Goal: Task Accomplishment & Management: Manage account settings

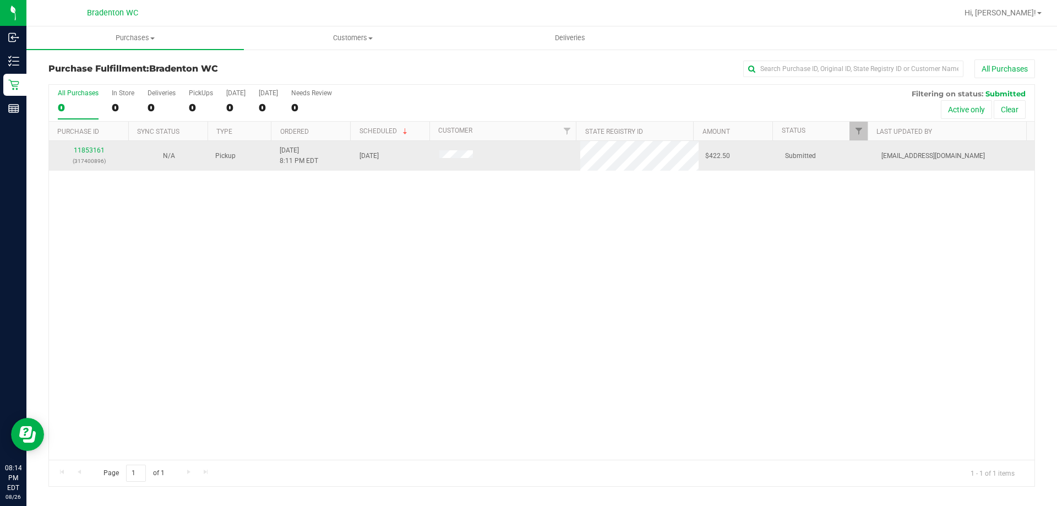
click at [718, 169] on td "$422.50" at bounding box center [739, 156] width 80 height 30
click at [112, 155] on div "11853161 (317400896)" at bounding box center [89, 155] width 67 height 21
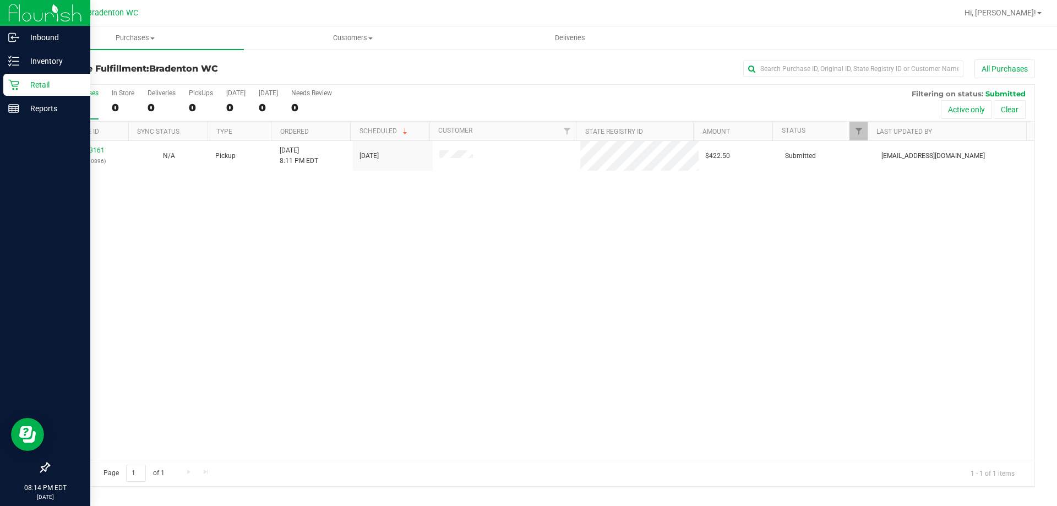
click at [5, 78] on div "Retail" at bounding box center [46, 85] width 87 height 22
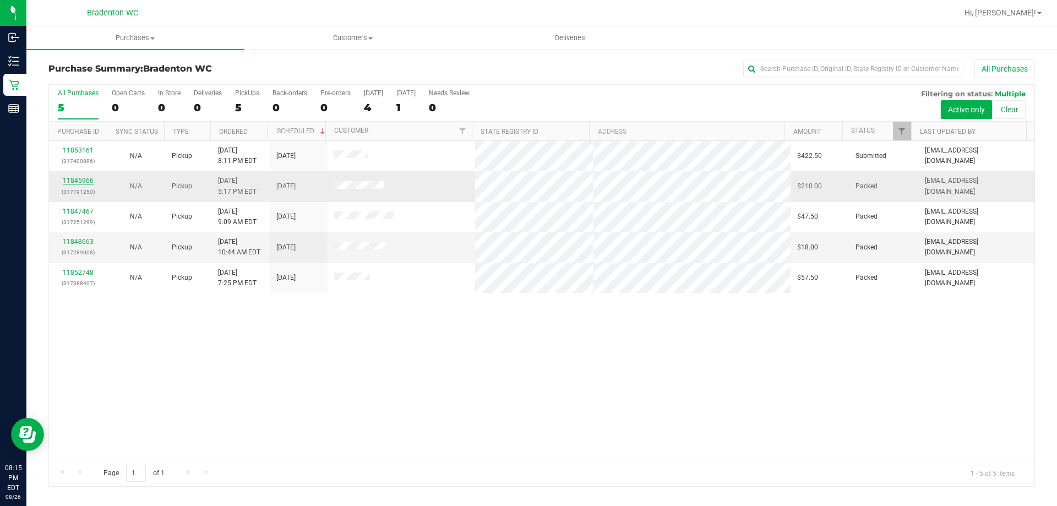
click at [81, 181] on link "11845966" at bounding box center [78, 181] width 31 height 8
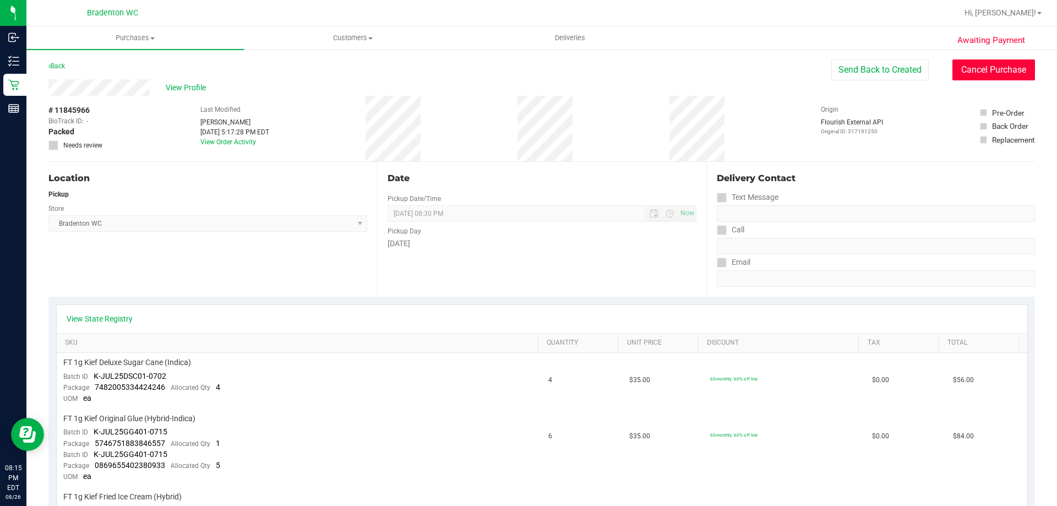
click at [974, 74] on button "Cancel Purchase" at bounding box center [994, 69] width 83 height 21
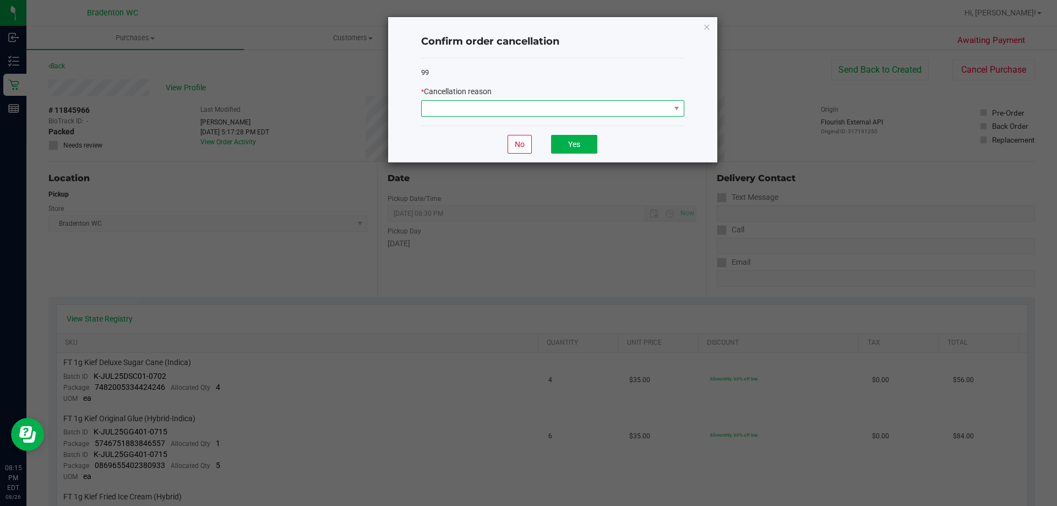
click at [640, 108] on span at bounding box center [546, 108] width 248 height 15
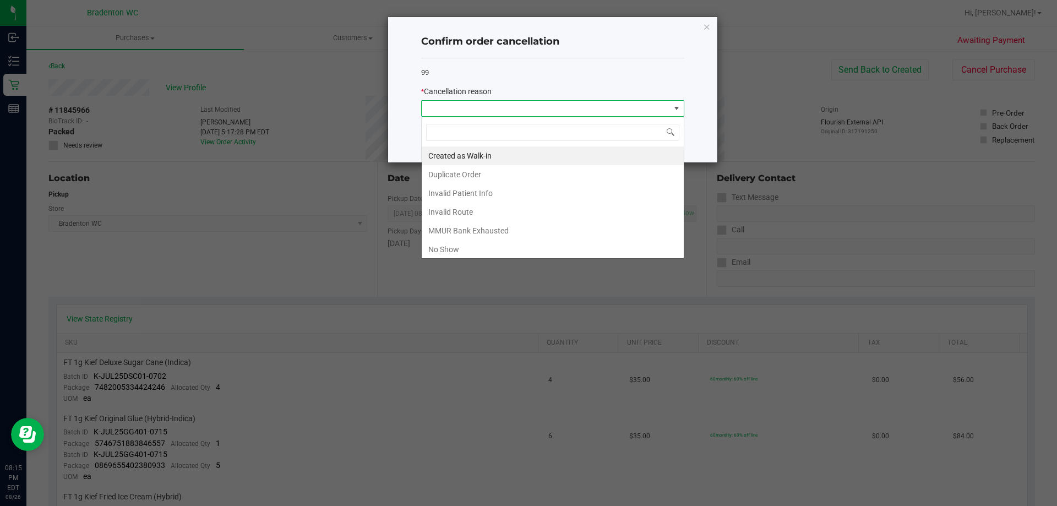
scroll to position [17, 263]
click at [468, 251] on li "No Show" at bounding box center [553, 249] width 262 height 19
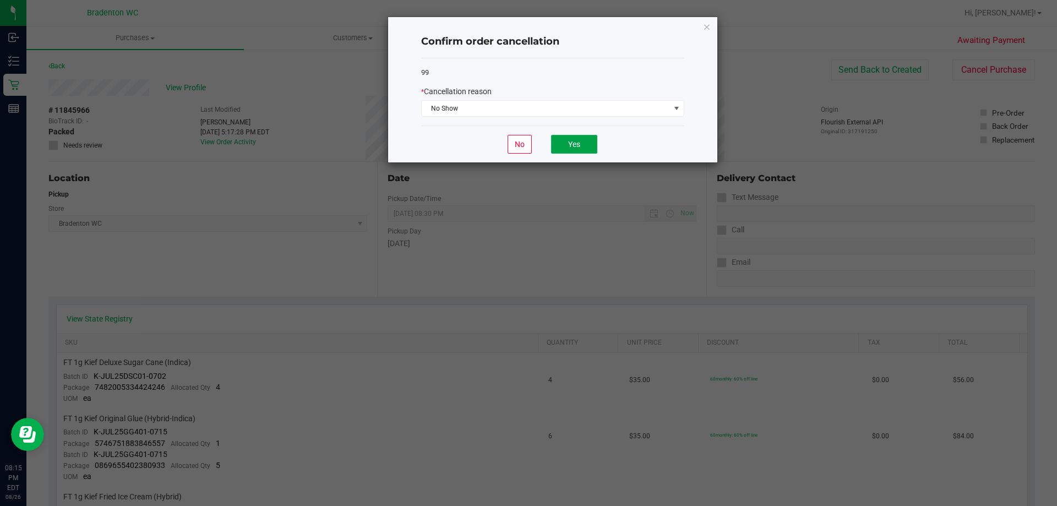
click at [569, 144] on button "Yes" at bounding box center [574, 144] width 46 height 19
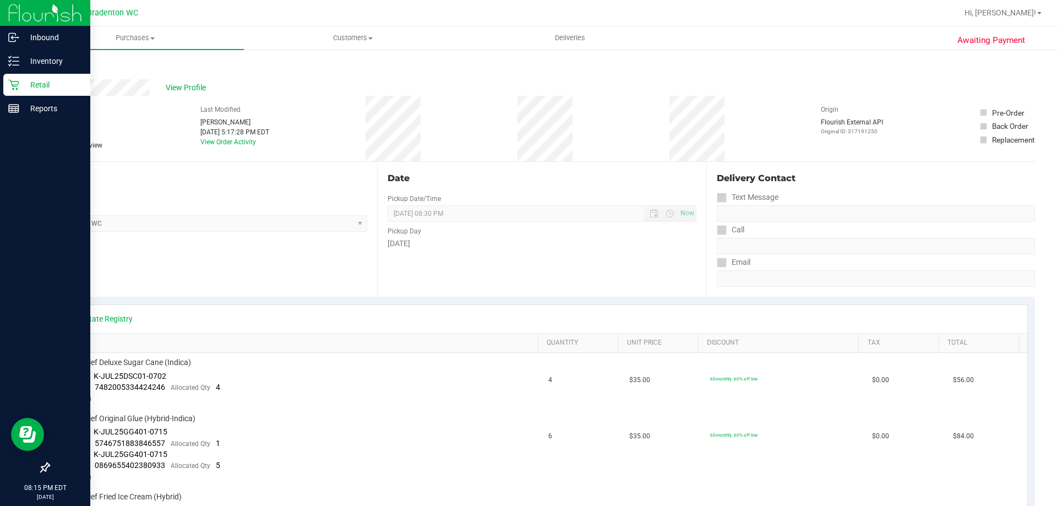
click at [13, 87] on icon at bounding box center [13, 84] width 11 height 11
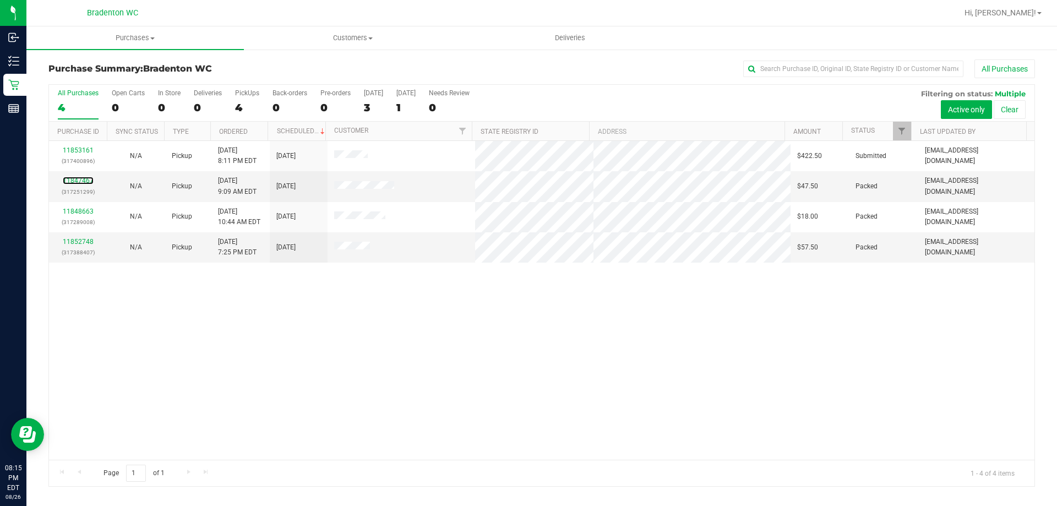
click at [77, 182] on link "11847467" at bounding box center [78, 181] width 31 height 8
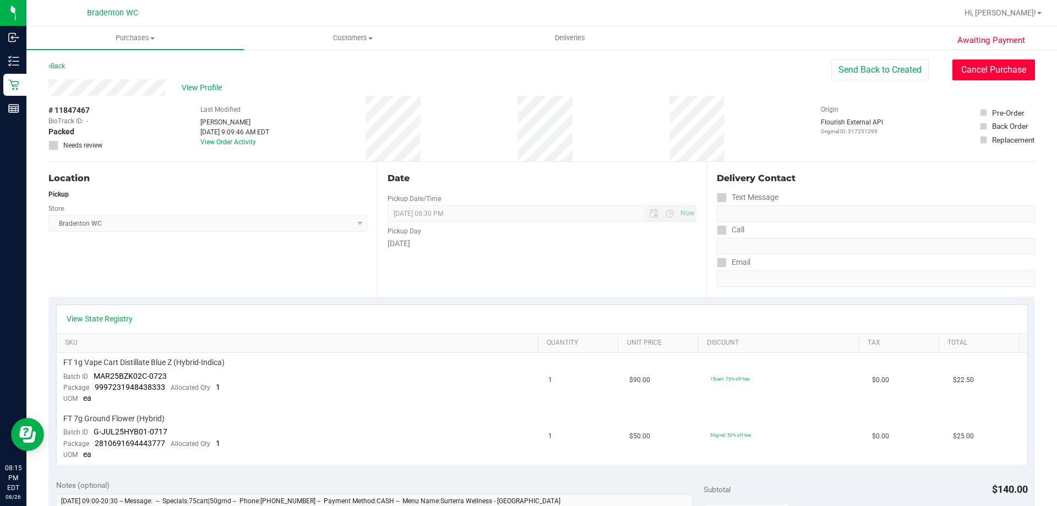
click at [969, 68] on button "Cancel Purchase" at bounding box center [994, 69] width 83 height 21
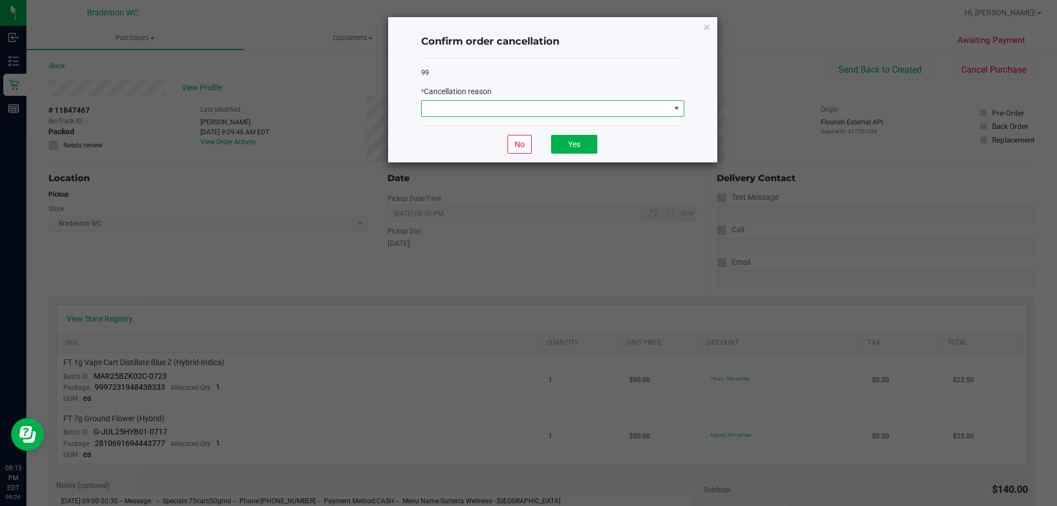
click at [552, 102] on span at bounding box center [546, 108] width 248 height 15
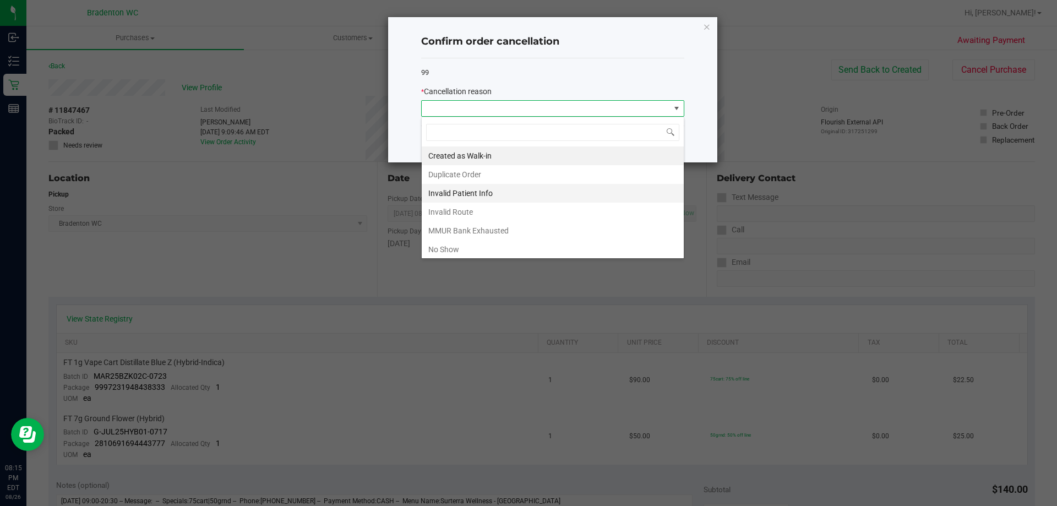
scroll to position [17, 263]
click at [458, 241] on li "No Show" at bounding box center [553, 249] width 262 height 19
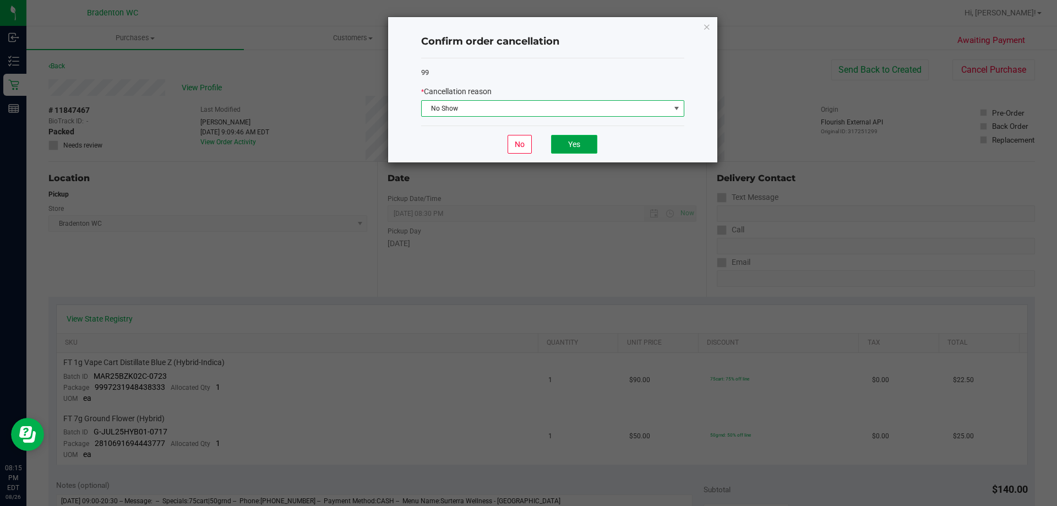
click at [578, 150] on button "Yes" at bounding box center [574, 144] width 46 height 19
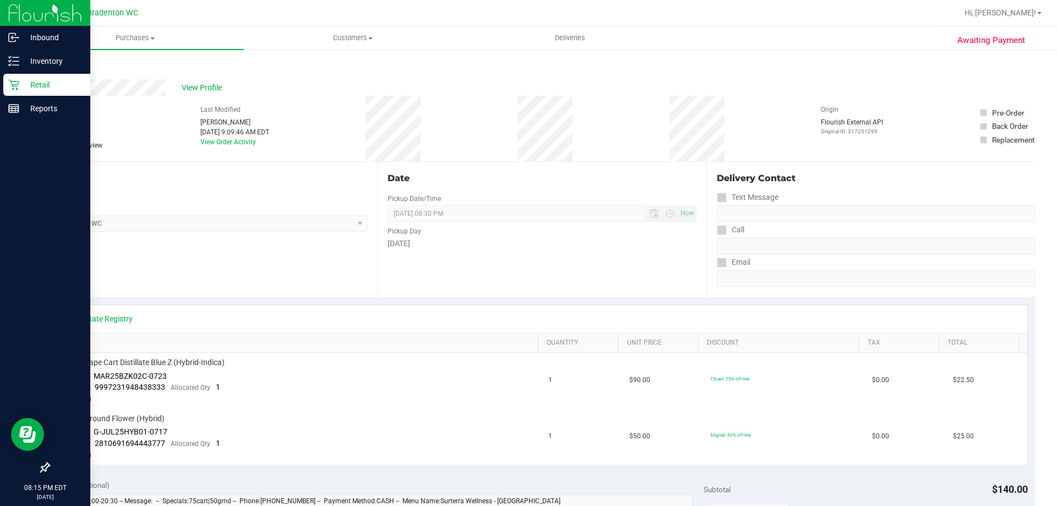
click at [14, 84] on icon at bounding box center [13, 84] width 11 height 11
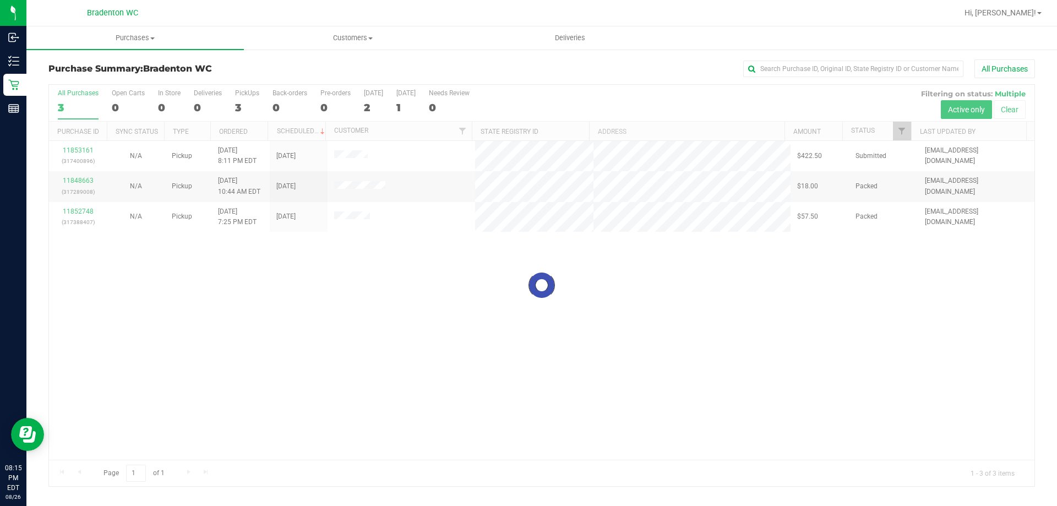
click at [85, 181] on div at bounding box center [542, 285] width 986 height 401
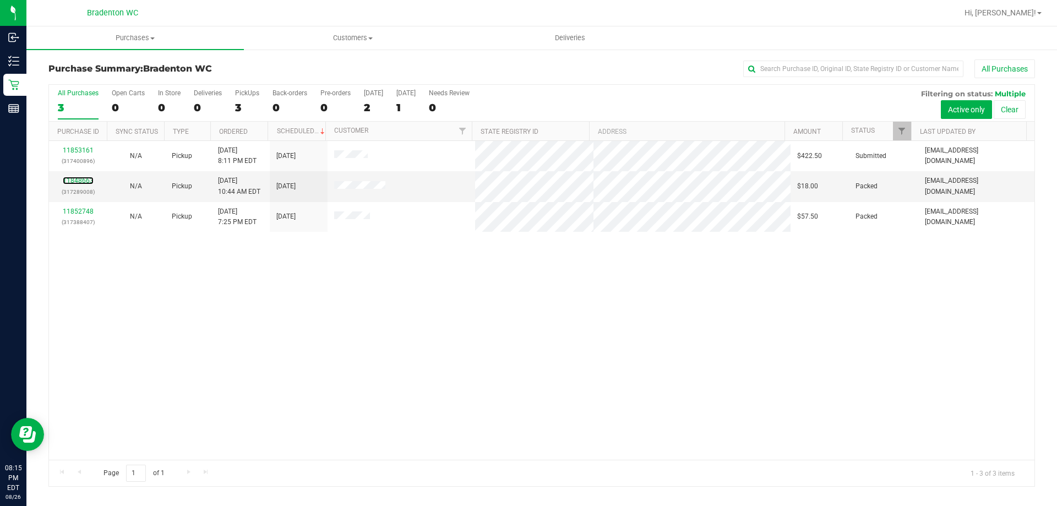
click at [85, 181] on link "11848663" at bounding box center [78, 181] width 31 height 8
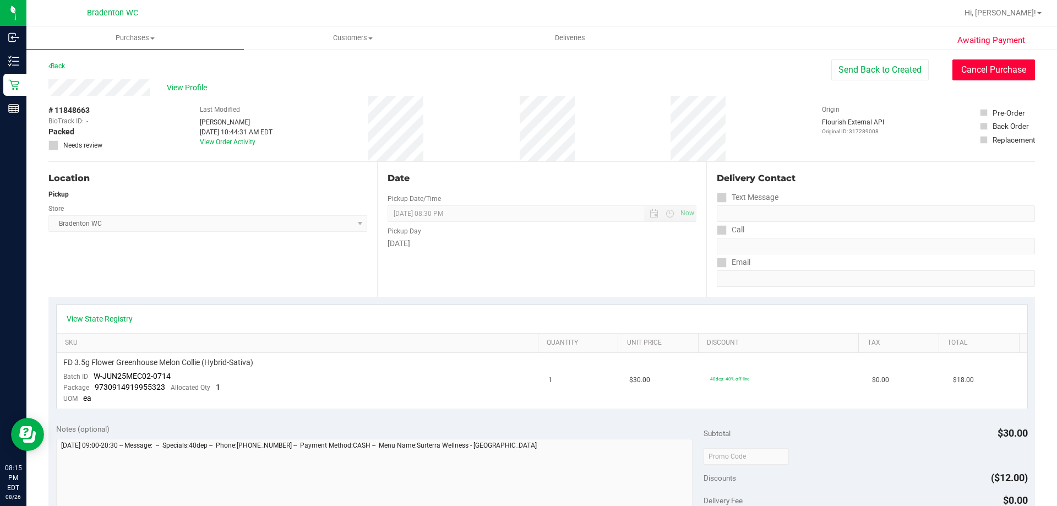
click at [962, 75] on button "Cancel Purchase" at bounding box center [994, 69] width 83 height 21
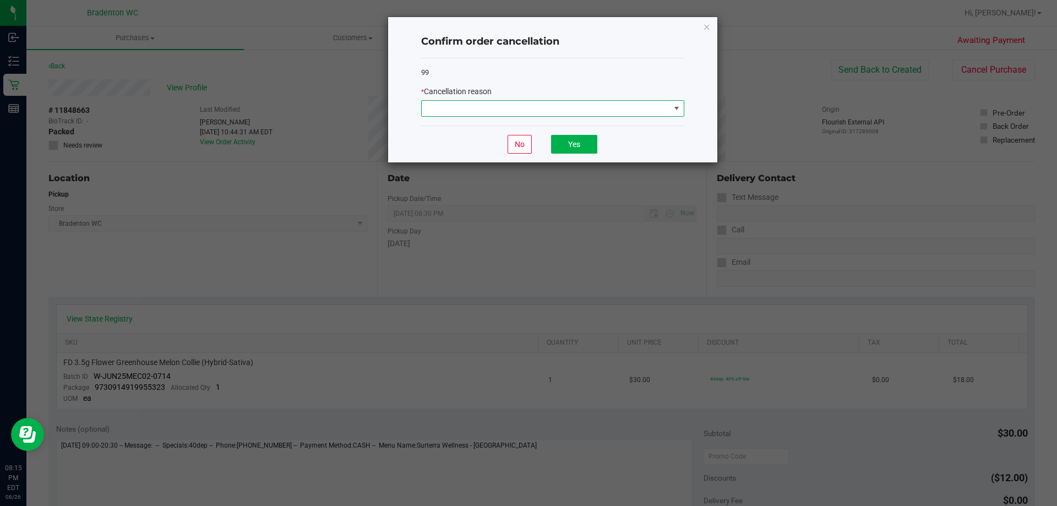
click at [553, 105] on span at bounding box center [546, 108] width 248 height 15
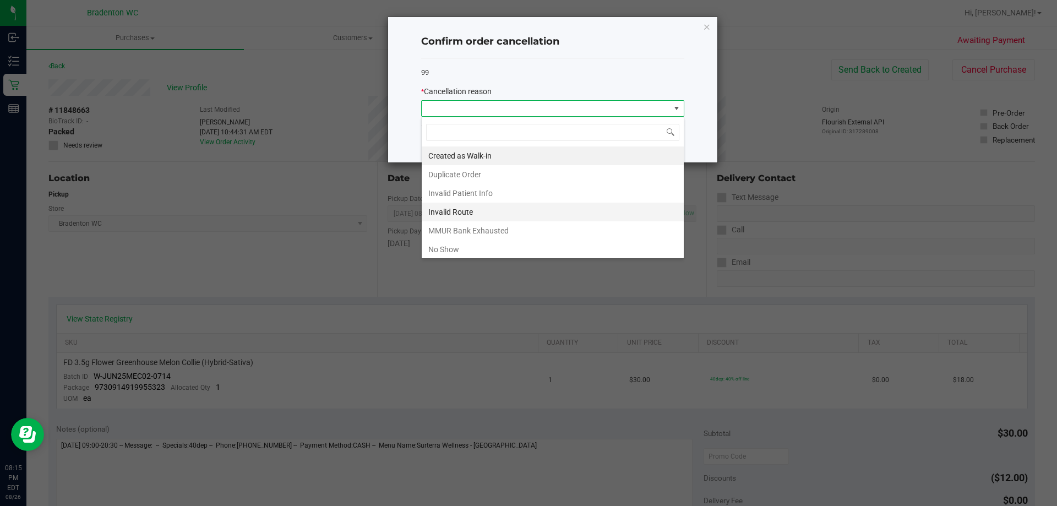
scroll to position [17, 263]
click at [452, 251] on li "No Show" at bounding box center [553, 249] width 262 height 19
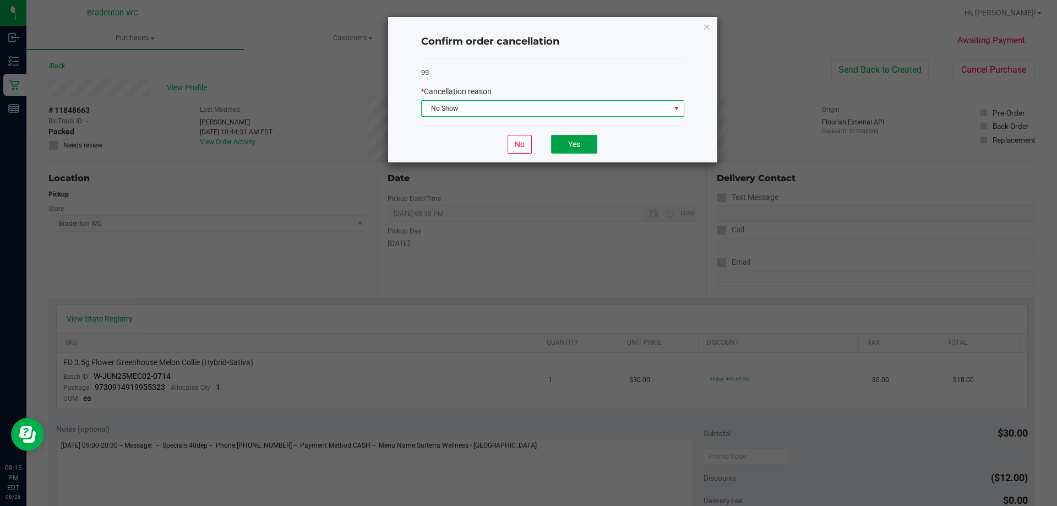
click at [562, 137] on button "Yes" at bounding box center [574, 144] width 46 height 19
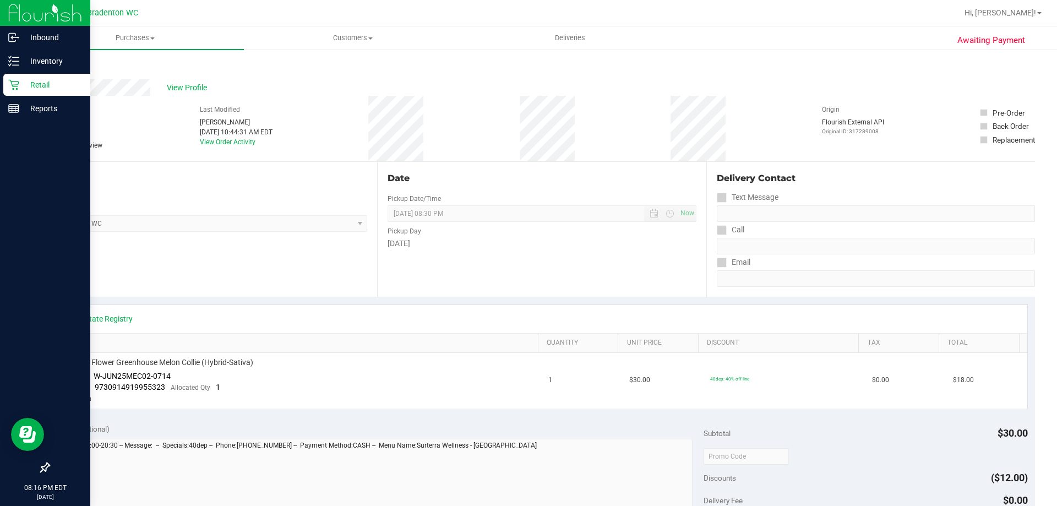
click at [15, 85] on icon at bounding box center [13, 84] width 11 height 11
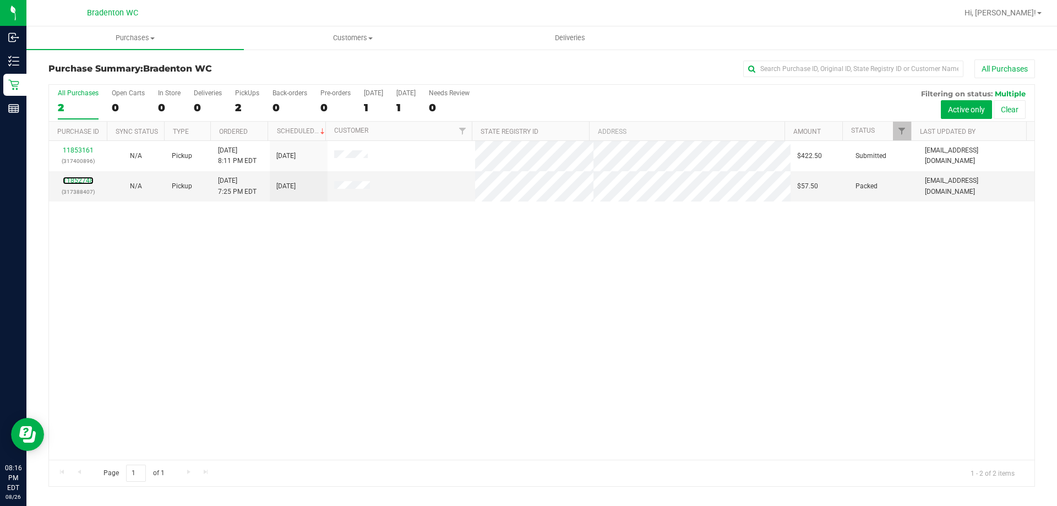
click at [87, 181] on link "11852748" at bounding box center [78, 181] width 31 height 8
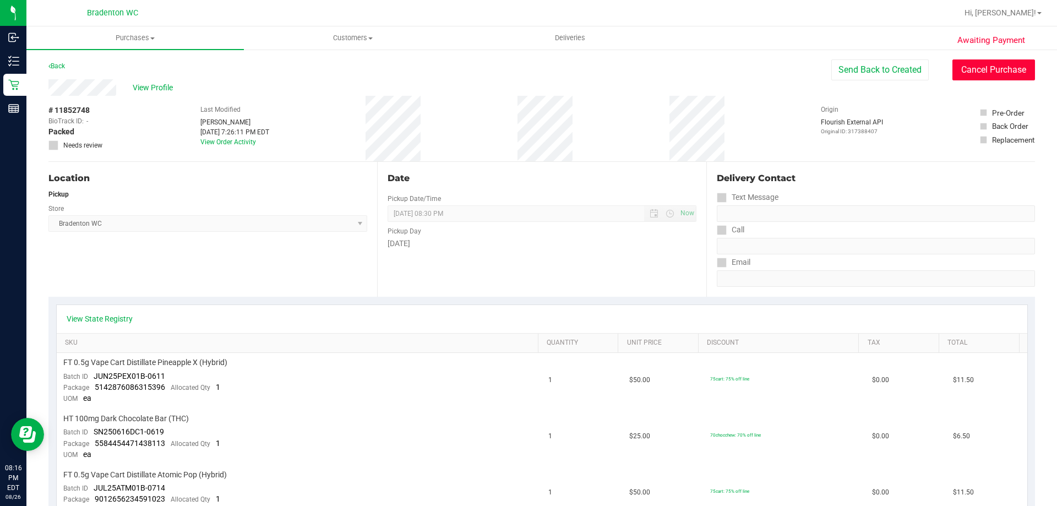
click at [991, 74] on button "Cancel Purchase" at bounding box center [994, 69] width 83 height 21
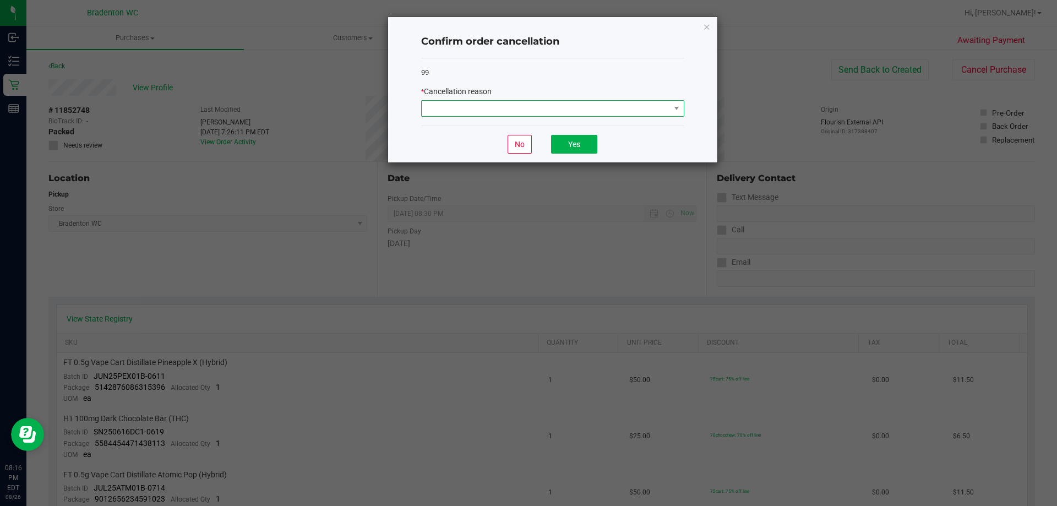
click at [471, 116] on span at bounding box center [546, 108] width 248 height 15
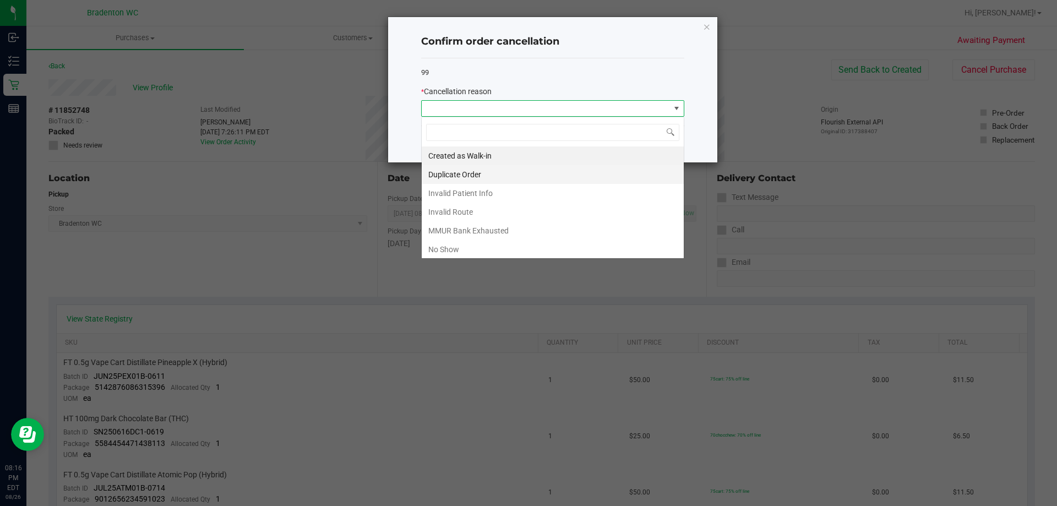
scroll to position [17, 263]
click at [464, 252] on li "No Show" at bounding box center [553, 249] width 262 height 19
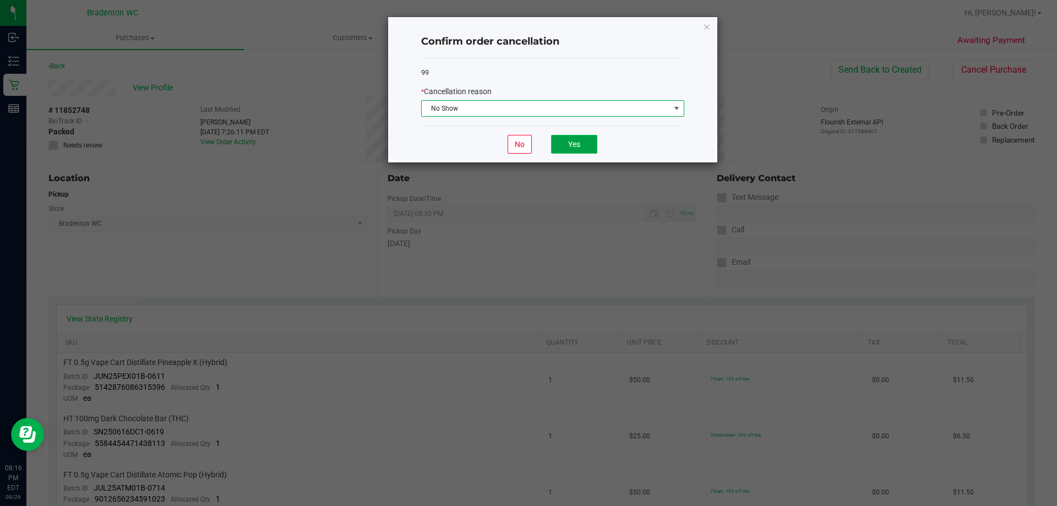
click at [575, 138] on button "Yes" at bounding box center [574, 144] width 46 height 19
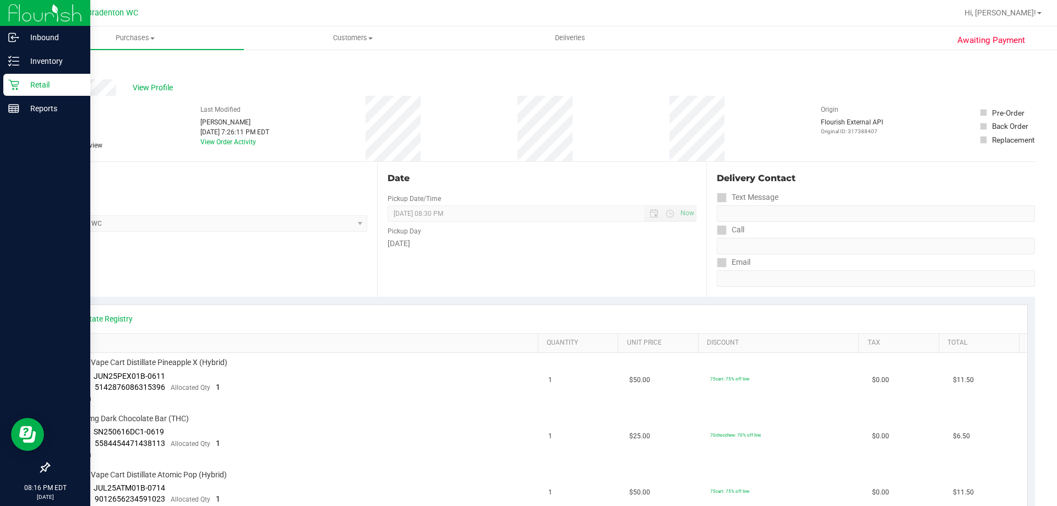
click at [36, 83] on p "Retail" at bounding box center [52, 84] width 66 height 13
